Goal: Use online tool/utility: Utilize a website feature to perform a specific function

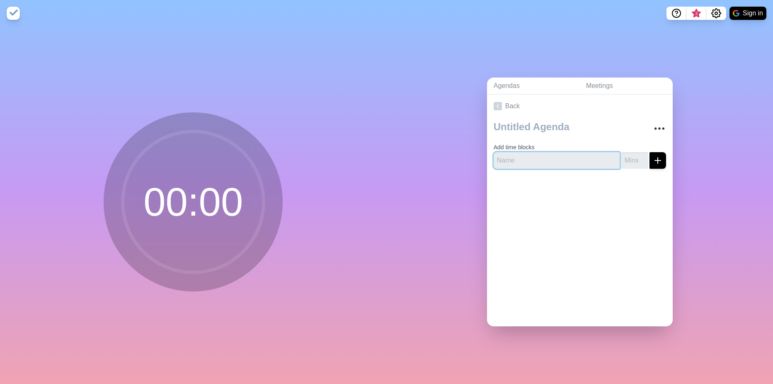
click at [522, 155] on input "text" at bounding box center [557, 160] width 126 height 17
drag, startPoint x: 645, startPoint y: 164, endPoint x: 649, endPoint y: 155, distance: 9.3
click at [649, 164] on button "submit" at bounding box center [657, 160] width 17 height 17
click at [658, 158] on line "submit" at bounding box center [658, 161] width 0 height 6
drag, startPoint x: 488, startPoint y: 158, endPoint x: 472, endPoint y: 159, distance: 16.2
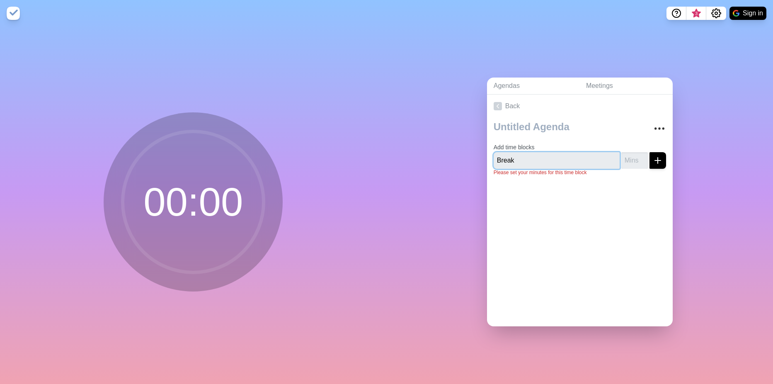
click at [472, 159] on div "Agendas Meetings Back Add time blocks Break Please set your minutes for this ti…" at bounding box center [580, 205] width 387 height 357
type input "35"
click at [558, 183] on div at bounding box center [580, 199] width 186 height 33
click at [634, 160] on input "-1" at bounding box center [634, 160] width 27 height 17
click at [635, 154] on input "0" at bounding box center [634, 160] width 27 height 17
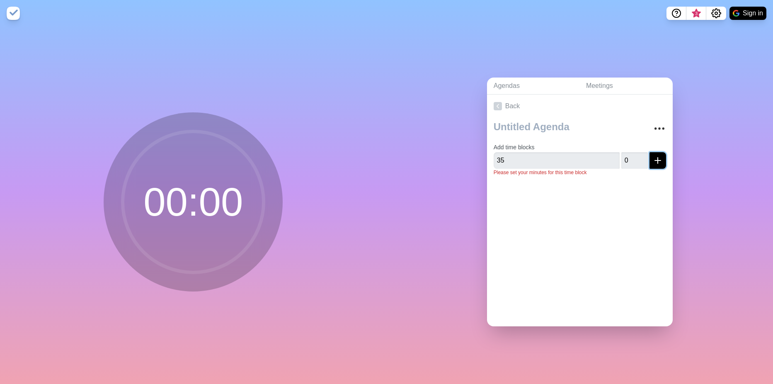
click at [655, 160] on line "submit" at bounding box center [658, 160] width 6 height 0
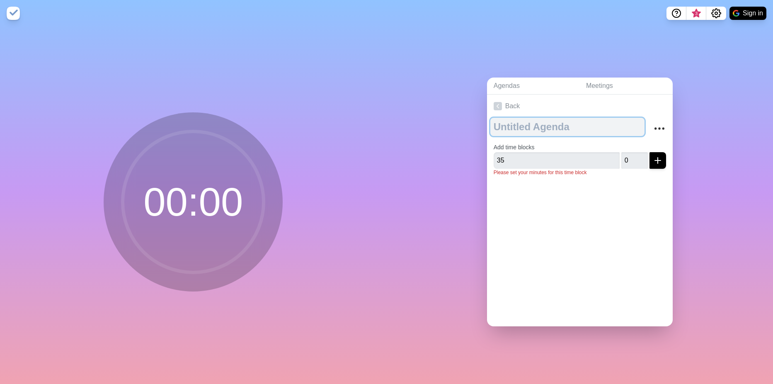
click at [629, 128] on textarea at bounding box center [567, 127] width 154 height 18
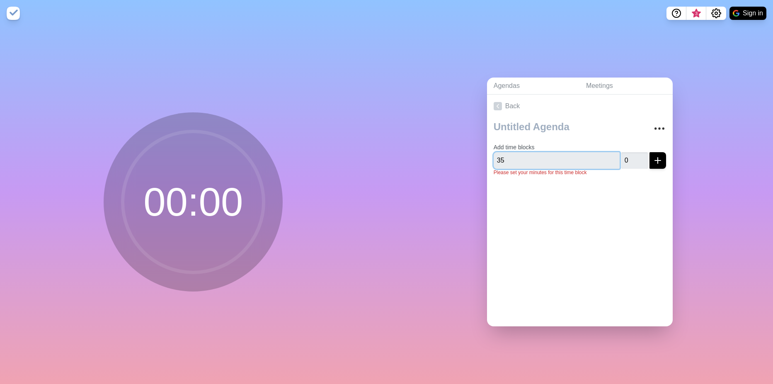
click at [586, 157] on input "35" at bounding box center [557, 160] width 126 height 17
drag, startPoint x: 522, startPoint y: 156, endPoint x: 488, endPoint y: 164, distance: 35.4
click at [487, 160] on div "Add time blocks 35 0 Please set your minutes for this time block" at bounding box center [580, 150] width 186 height 65
click at [518, 201] on div at bounding box center [580, 199] width 186 height 33
click at [515, 158] on input "35" at bounding box center [557, 160] width 126 height 17
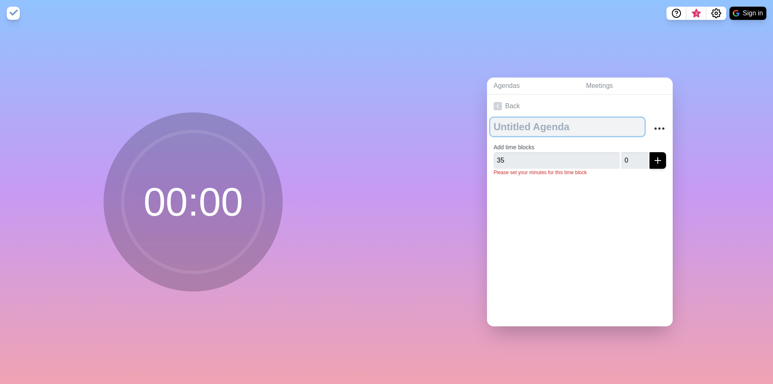
click at [523, 124] on textarea at bounding box center [567, 127] width 154 height 18
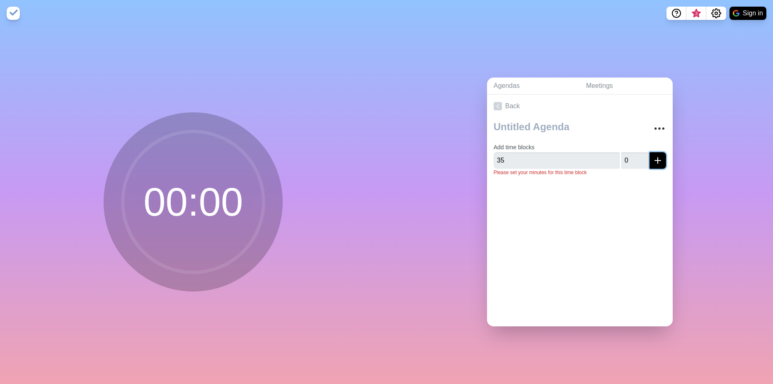
click at [653, 156] on icon "submit" at bounding box center [658, 160] width 10 height 10
drag, startPoint x: 632, startPoint y: 195, endPoint x: 632, endPoint y: 184, distance: 10.8
click at [632, 195] on div at bounding box center [580, 199] width 186 height 33
click at [635, 154] on input "1" at bounding box center [634, 160] width 27 height 17
click at [633, 160] on input "0" at bounding box center [634, 160] width 27 height 17
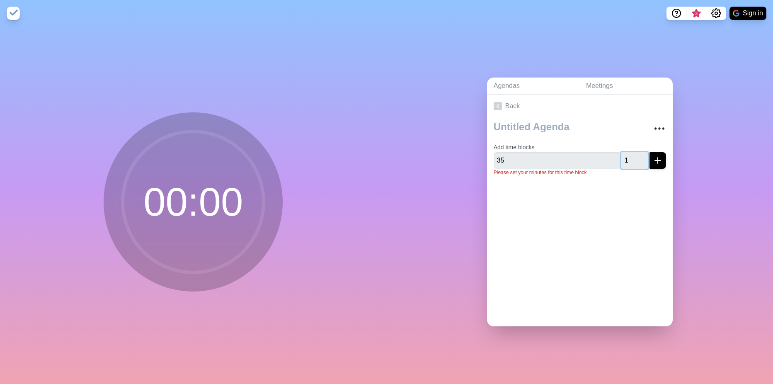
click at [634, 153] on input "1" at bounding box center [634, 160] width 27 height 17
type input "2"
click at [635, 153] on input "2" at bounding box center [634, 160] width 27 height 17
click at [653, 156] on icon "submit" at bounding box center [658, 160] width 10 height 10
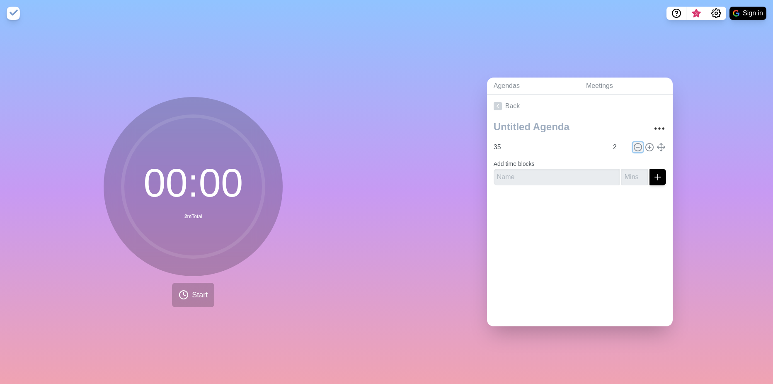
click at [633, 143] on icon at bounding box center [637, 147] width 9 height 9
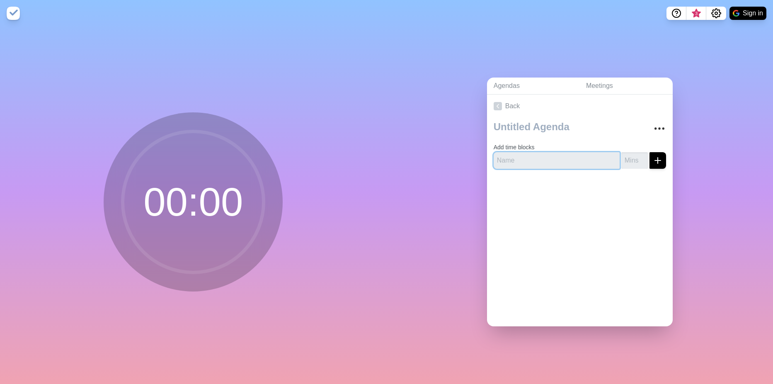
click at [521, 159] on input "text" at bounding box center [557, 160] width 126 height 17
type input "35"
type input "1"
click at [631, 155] on input "1" at bounding box center [634, 160] width 27 height 17
click at [653, 155] on icon "submit" at bounding box center [658, 160] width 10 height 10
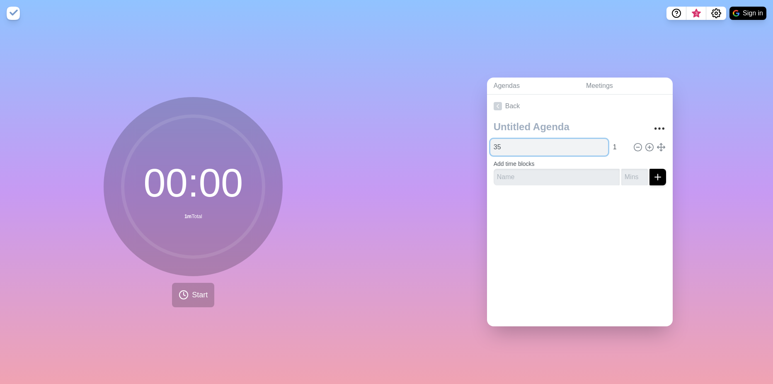
click at [544, 148] on input "35" at bounding box center [549, 147] width 118 height 17
click at [657, 146] on icon at bounding box center [661, 147] width 9 height 9
